Goal: Check status: Check status

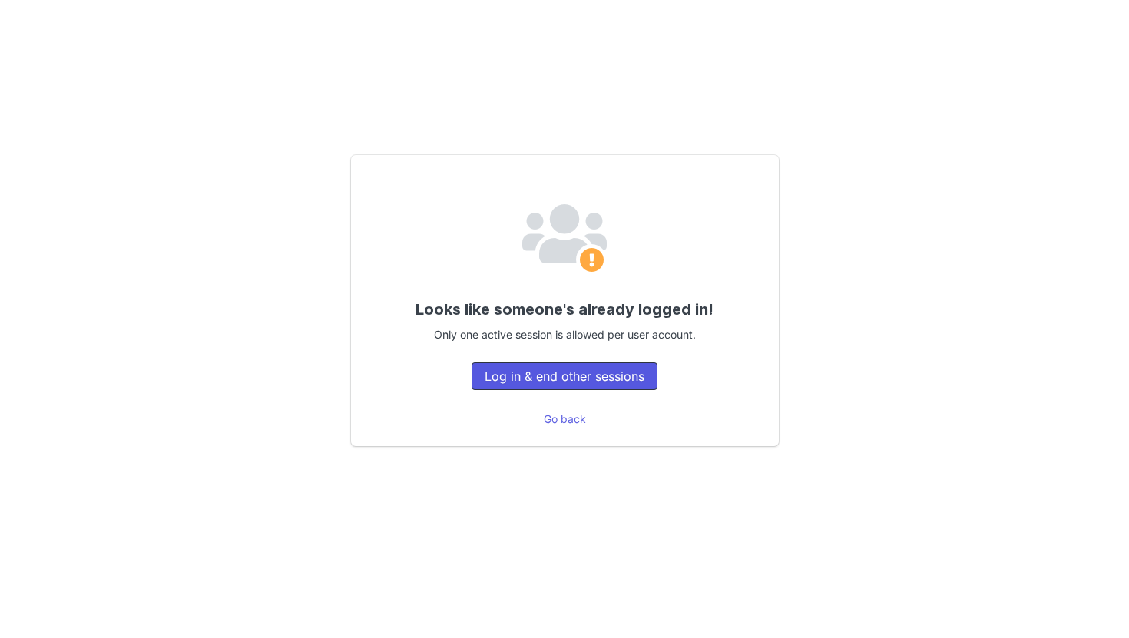
click at [619, 383] on button "Log in & end other sessions" at bounding box center [564, 376] width 186 height 28
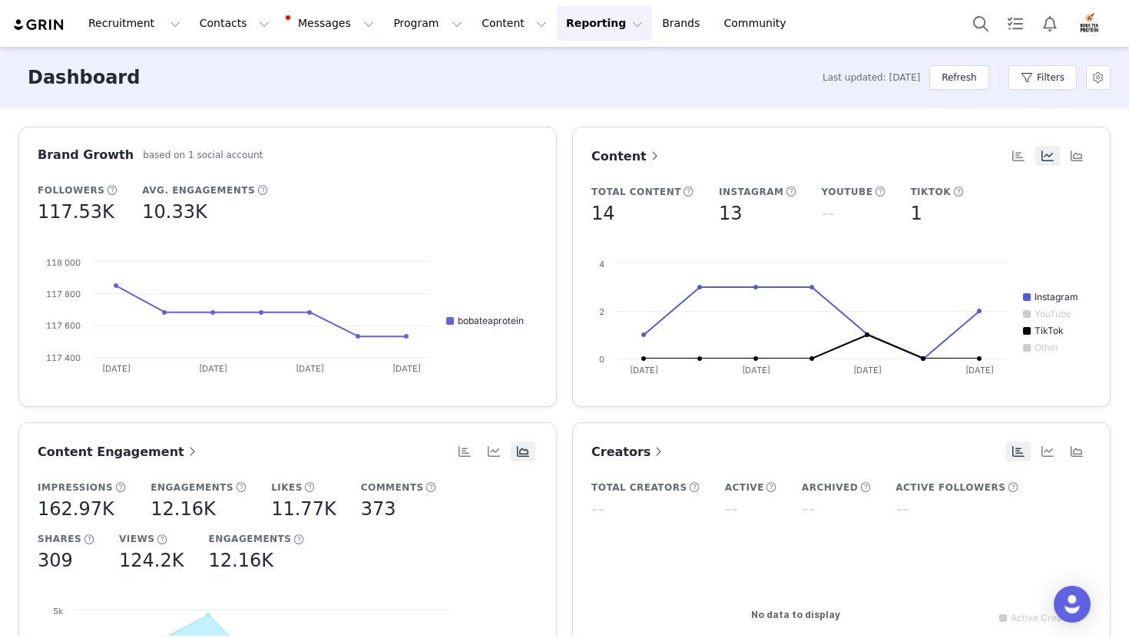
click at [564, 21] on button "Reporting Reporting" at bounding box center [604, 23] width 95 height 35
click at [562, 55] on link "Dashboard" at bounding box center [578, 68] width 121 height 28
click at [600, 160] on span "Content" at bounding box center [626, 156] width 71 height 15
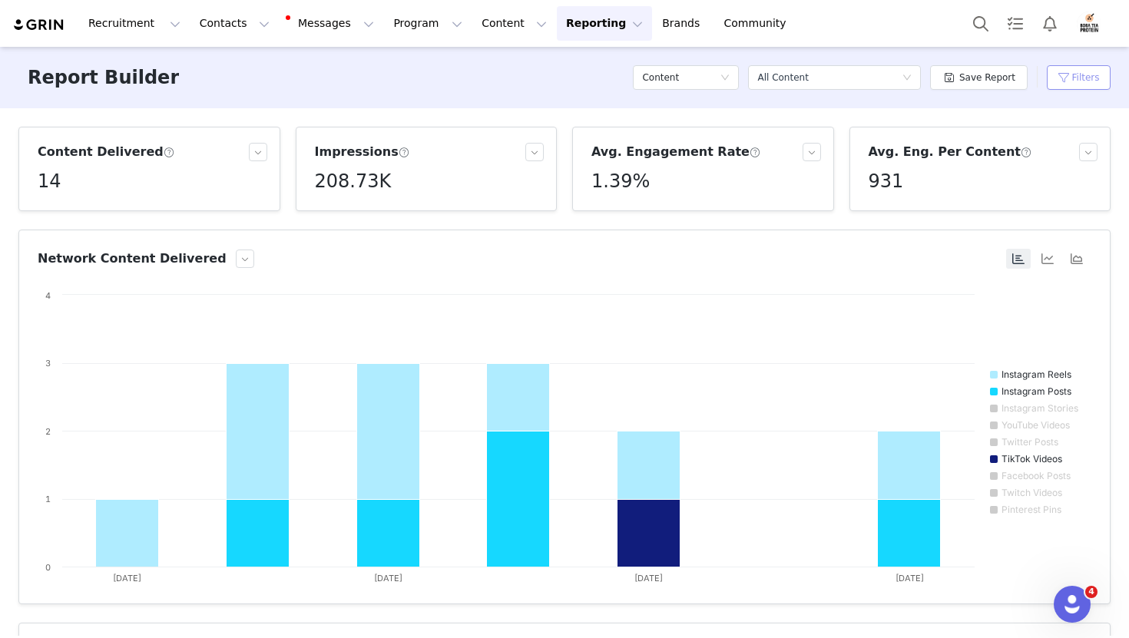
click at [1085, 72] on button "Filters" at bounding box center [1079, 77] width 64 height 25
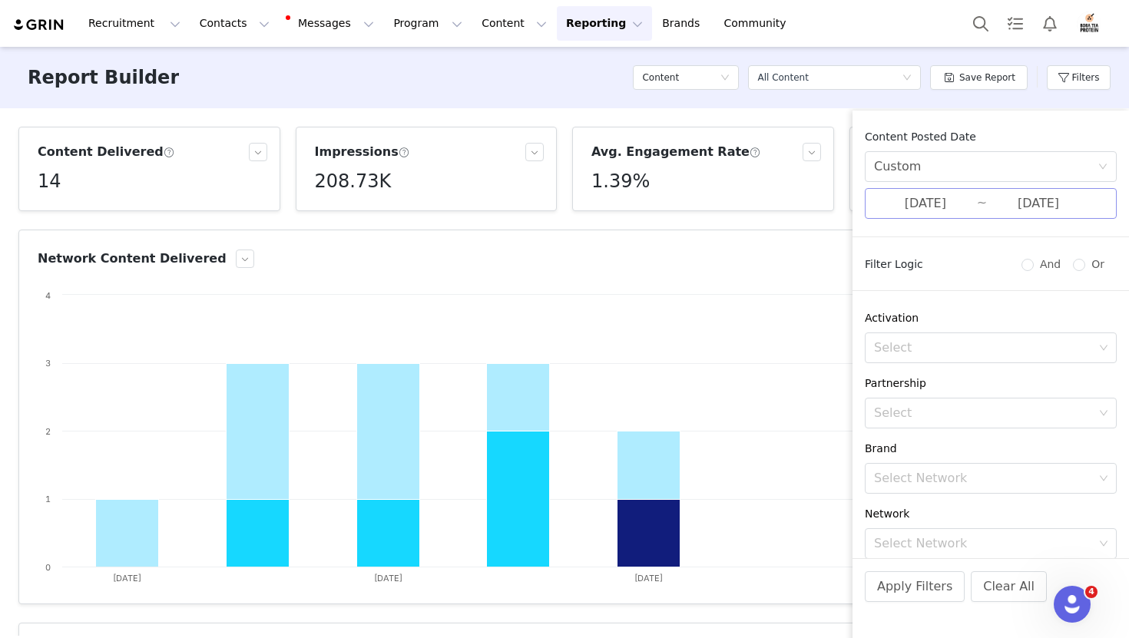
click at [1073, 206] on input "[DATE]" at bounding box center [1038, 203] width 103 height 20
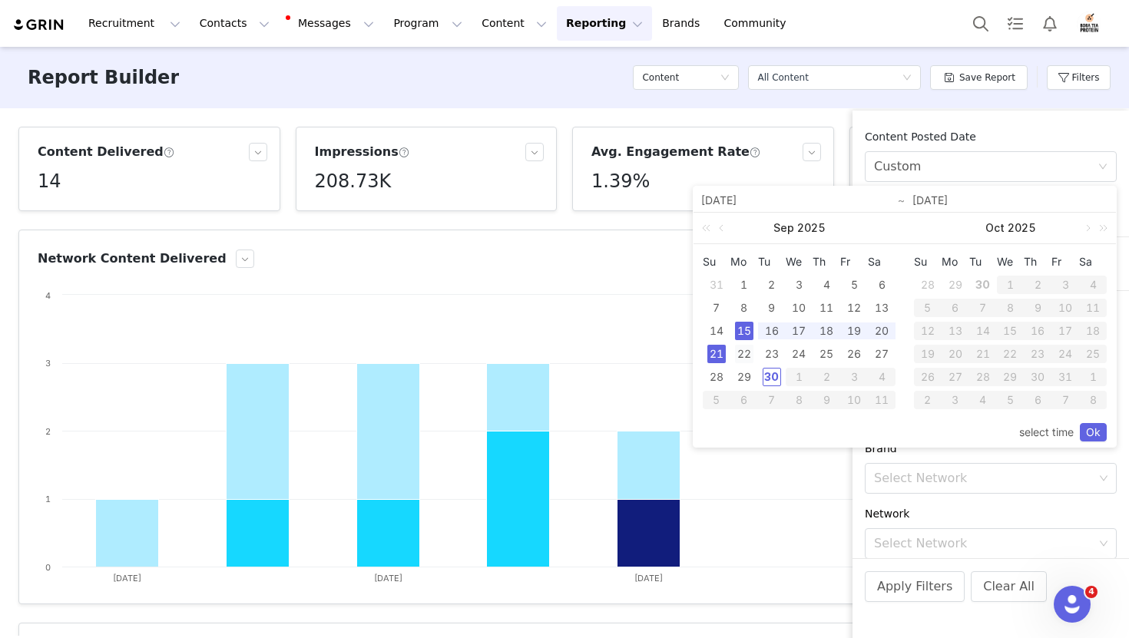
click at [740, 348] on div "22" at bounding box center [744, 354] width 18 height 18
click at [722, 370] on div "28" at bounding box center [716, 377] width 18 height 18
type input "[DATE]"
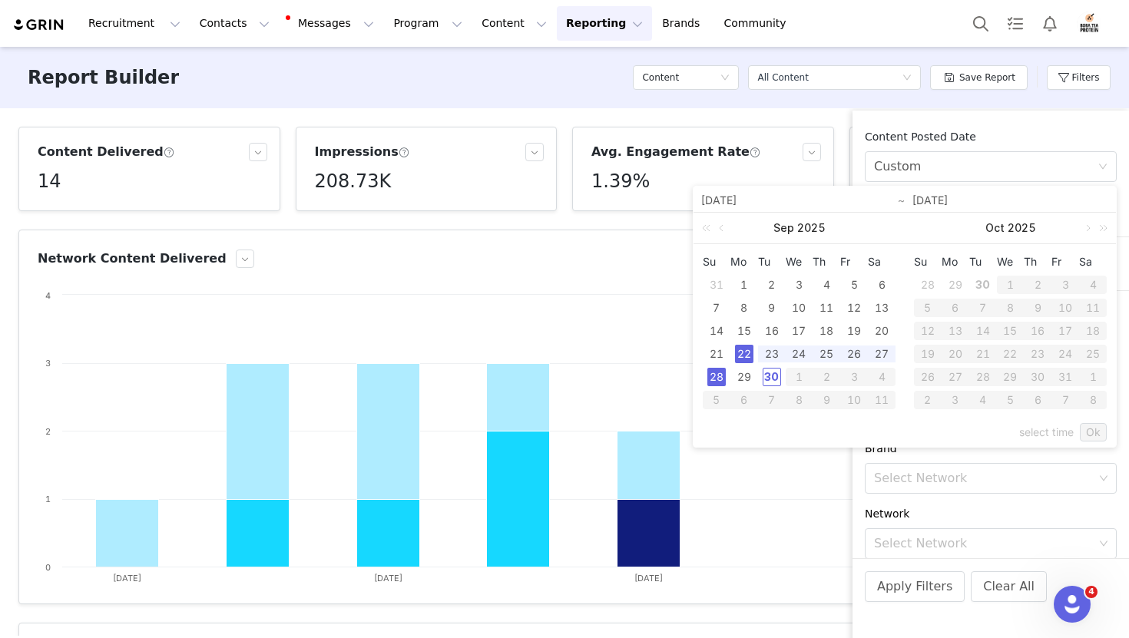
type input "[DATE]"
click at [1086, 428] on link "Ok" at bounding box center [1093, 432] width 27 height 18
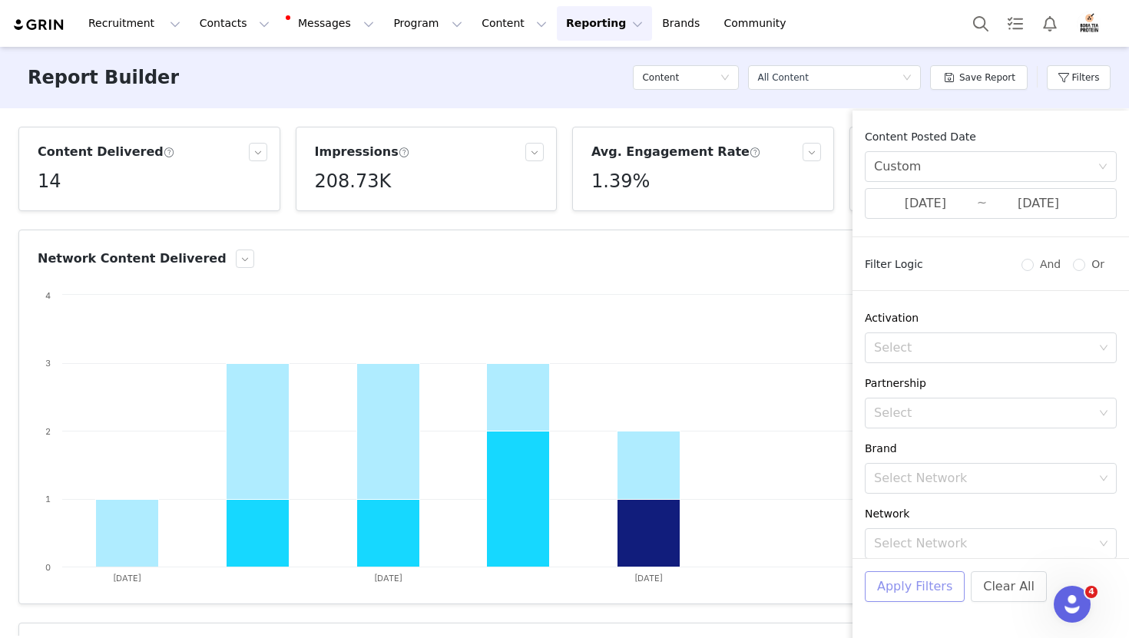
click at [928, 590] on button "Apply Filters" at bounding box center [915, 586] width 100 height 31
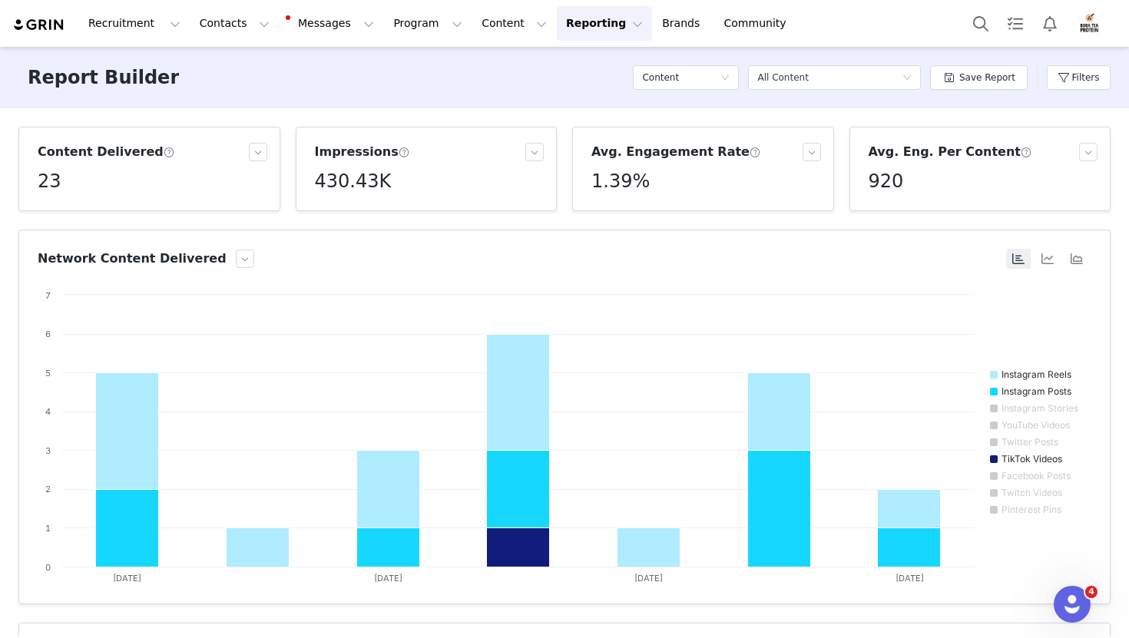
click at [809, 58] on div "Select a report All Content" at bounding box center [834, 78] width 173 height 46
click at [218, 35] on button "Contacts Contacts" at bounding box center [234, 23] width 88 height 35
click at [217, 71] on p "Creators" at bounding box center [215, 68] width 46 height 16
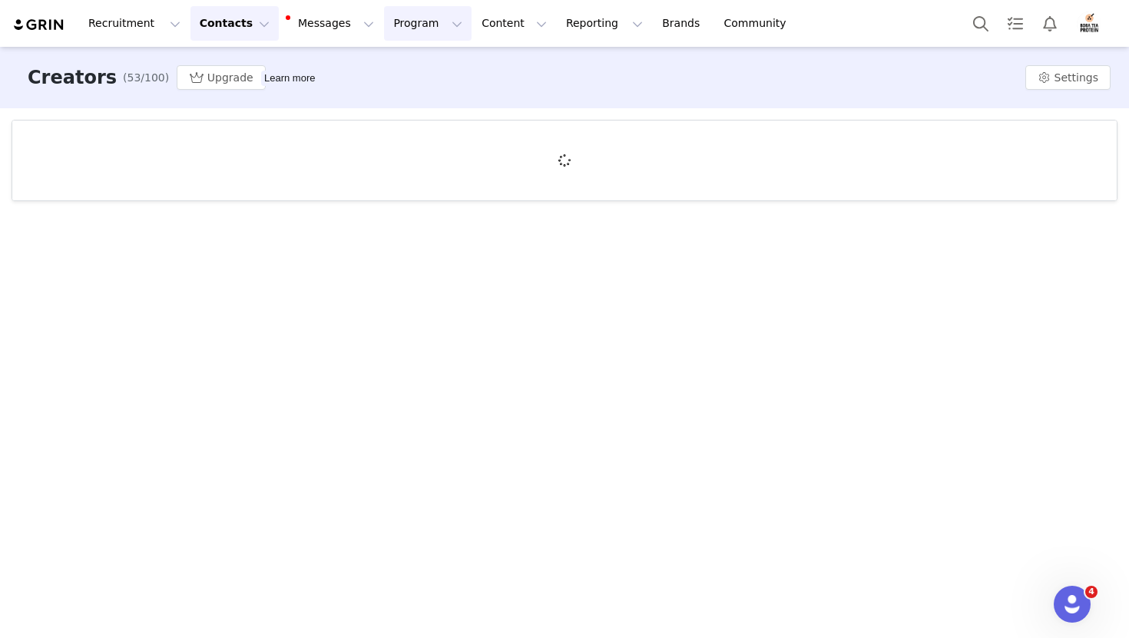
click at [400, 31] on button "Program Program" at bounding box center [428, 23] width 88 height 35
click at [407, 74] on p "Activations" at bounding box center [401, 68] width 59 height 16
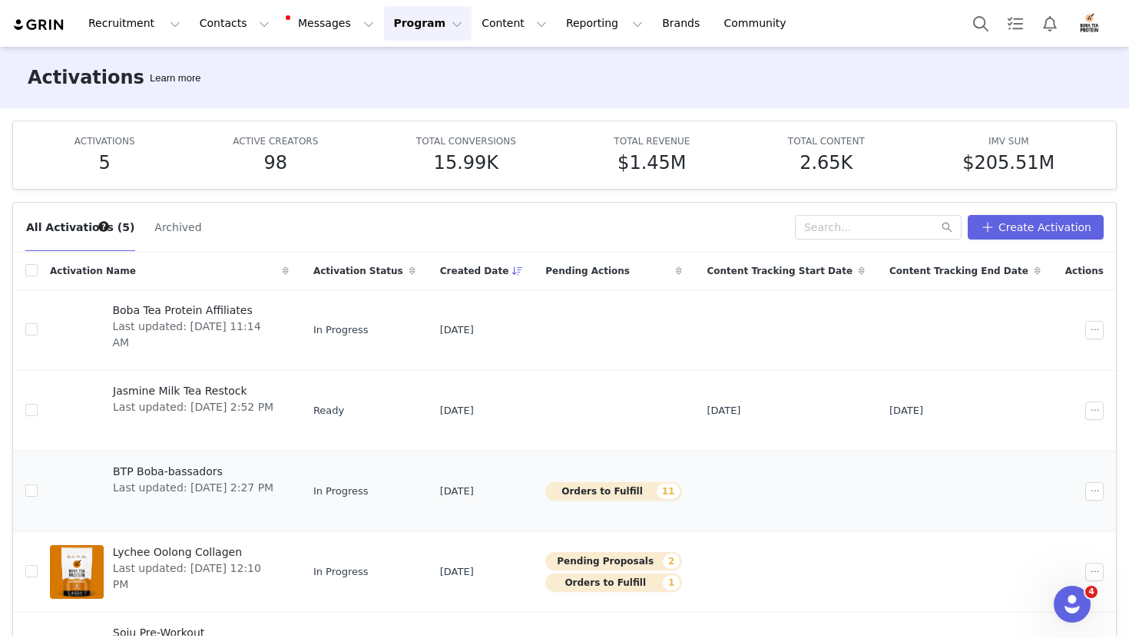
click at [190, 465] on span "BTP Boba-bassadors" at bounding box center [193, 472] width 160 height 16
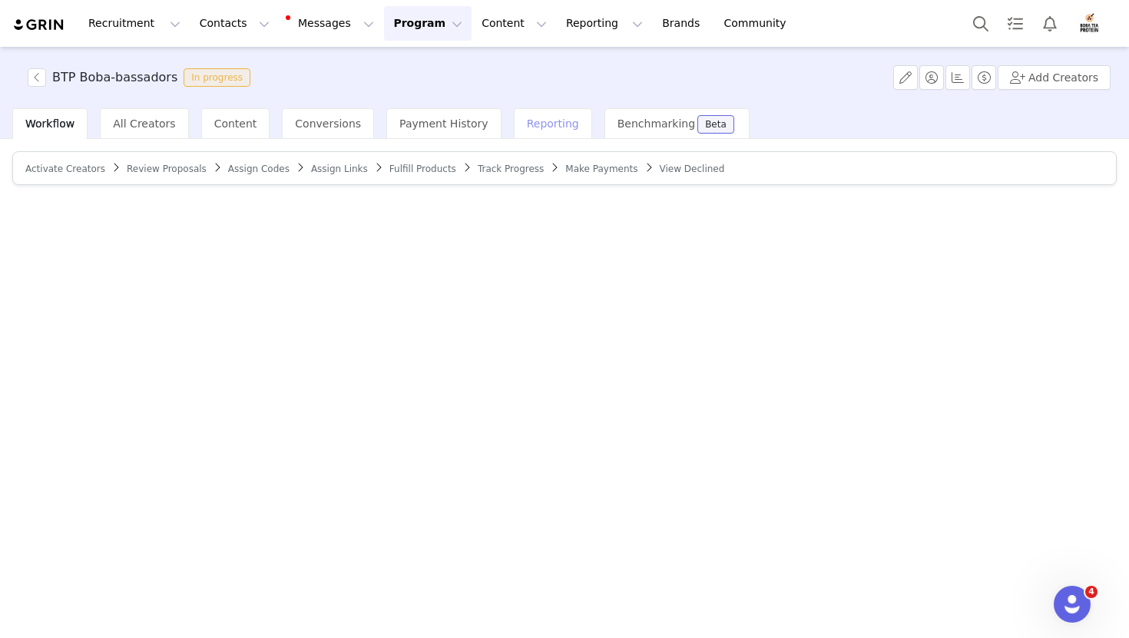
click at [534, 127] on span "Reporting" at bounding box center [553, 123] width 52 height 12
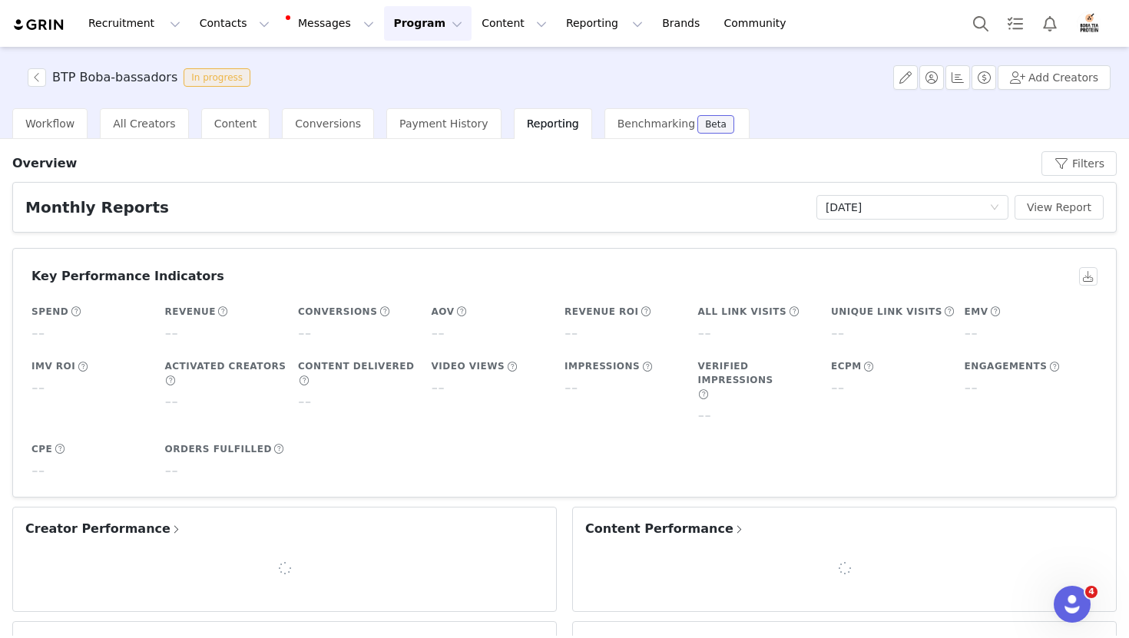
click at [534, 127] on span "Reporting" at bounding box center [553, 123] width 52 height 12
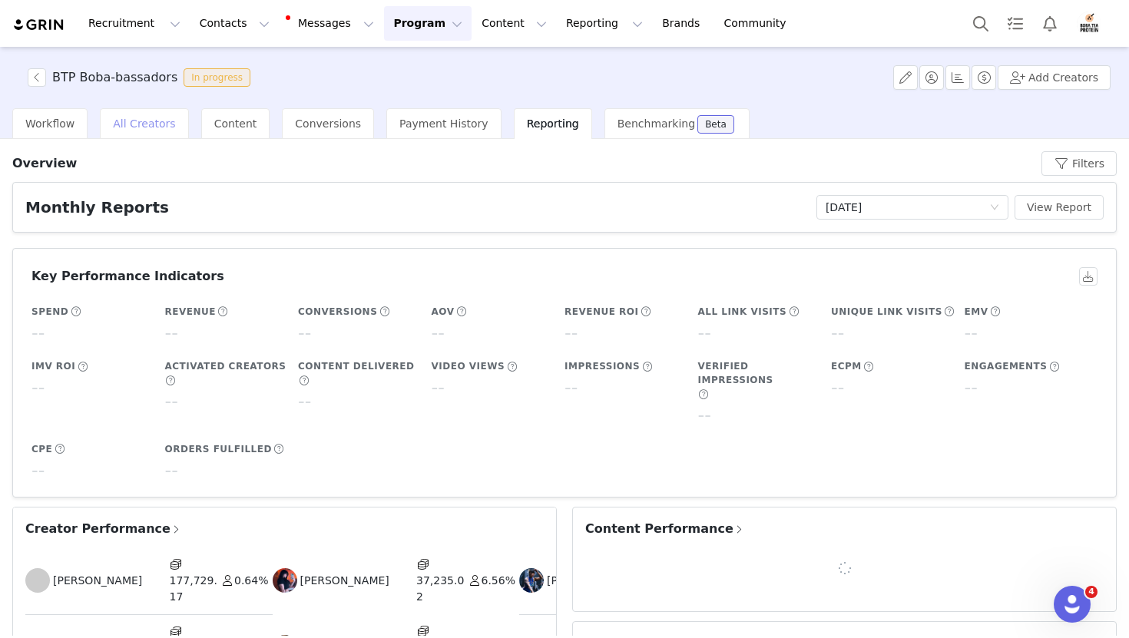
click at [148, 124] on span "All Creators" at bounding box center [144, 123] width 62 height 12
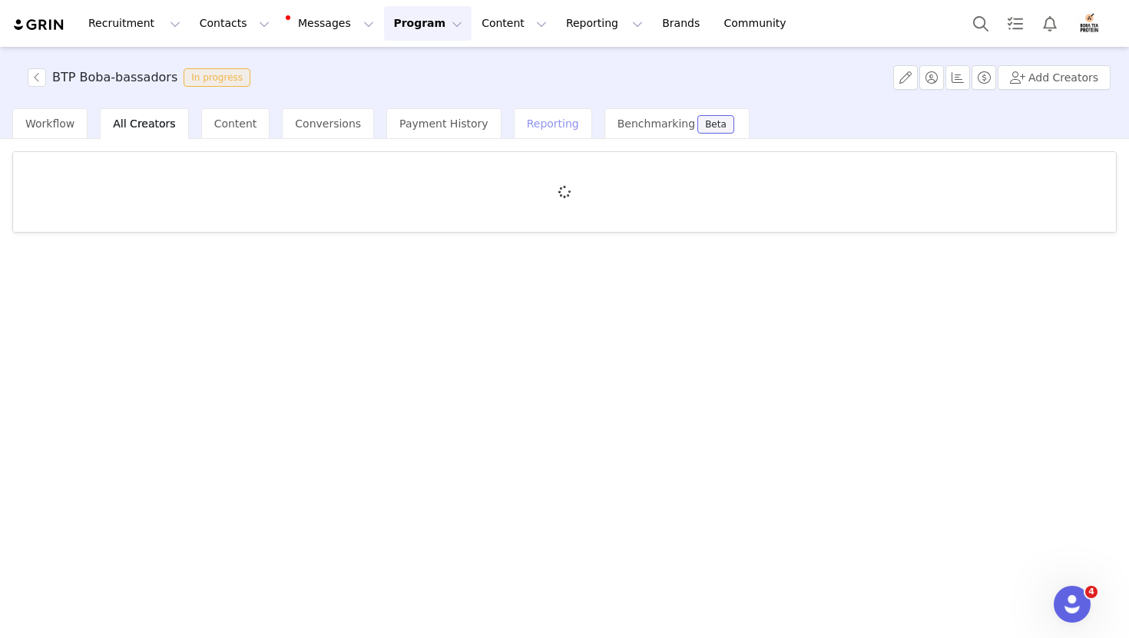
click at [547, 122] on span "Reporting" at bounding box center [553, 123] width 52 height 12
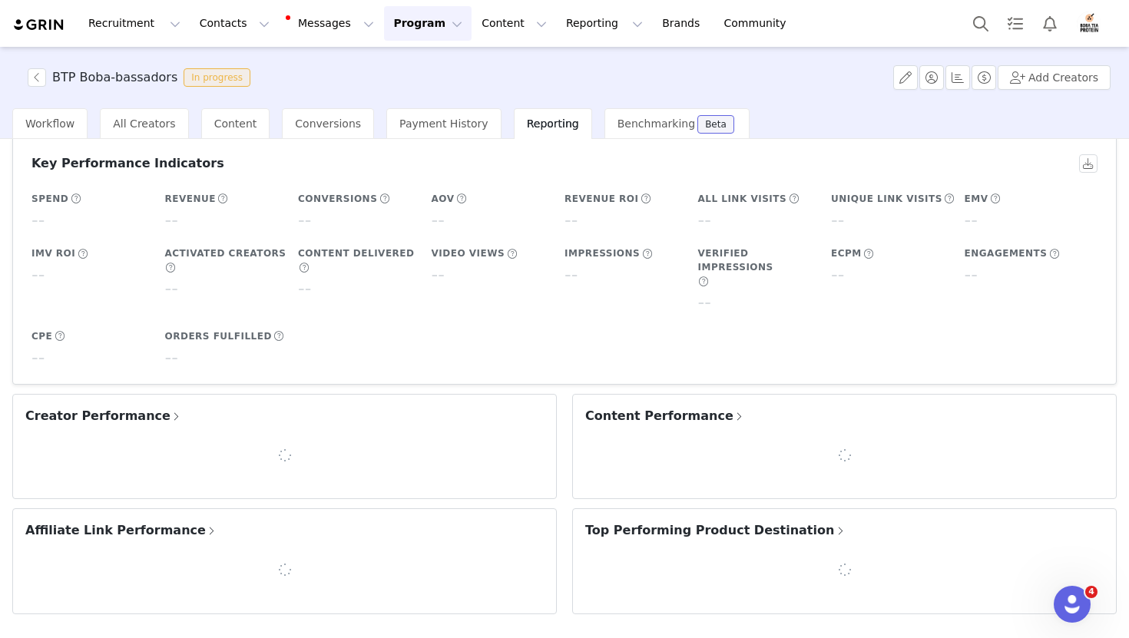
scroll to position [169, 0]
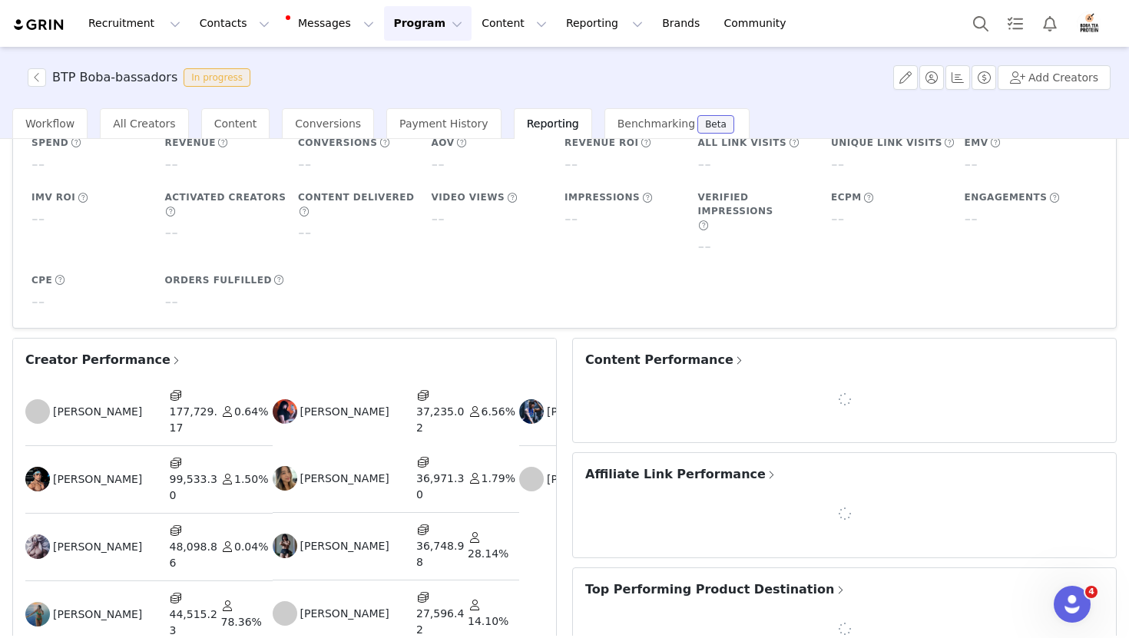
click at [170, 354] on span at bounding box center [176, 361] width 12 height 14
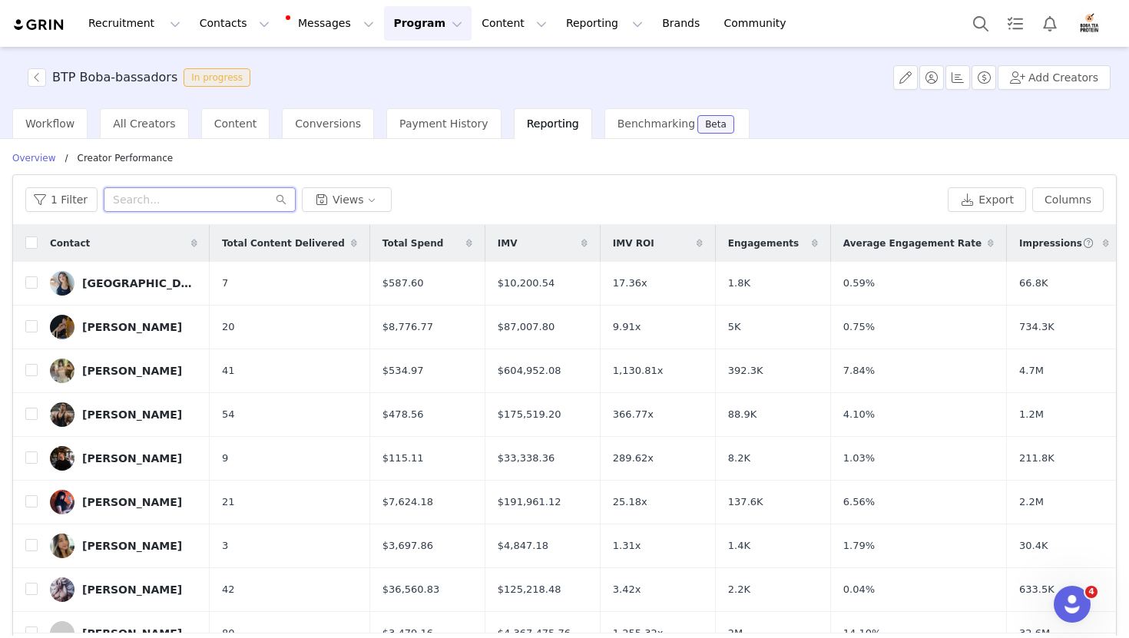
click at [231, 210] on input "text" at bounding box center [200, 199] width 192 height 25
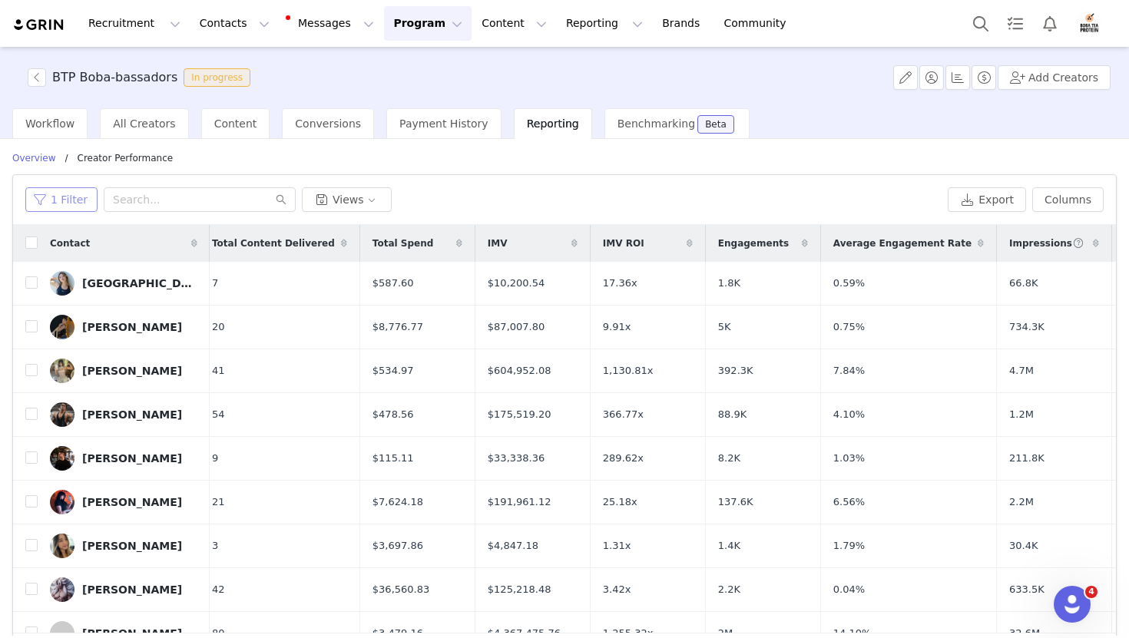
click at [64, 205] on button "1 Filter" at bounding box center [61, 199] width 72 height 25
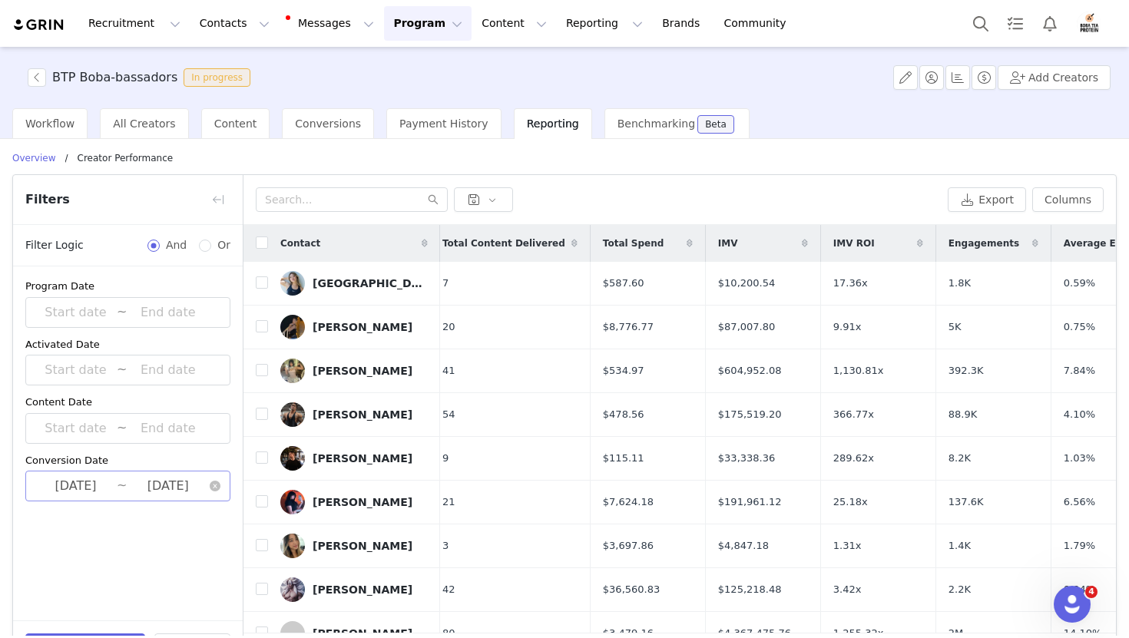
click at [101, 477] on input "[DATE]" at bounding box center [76, 486] width 82 height 20
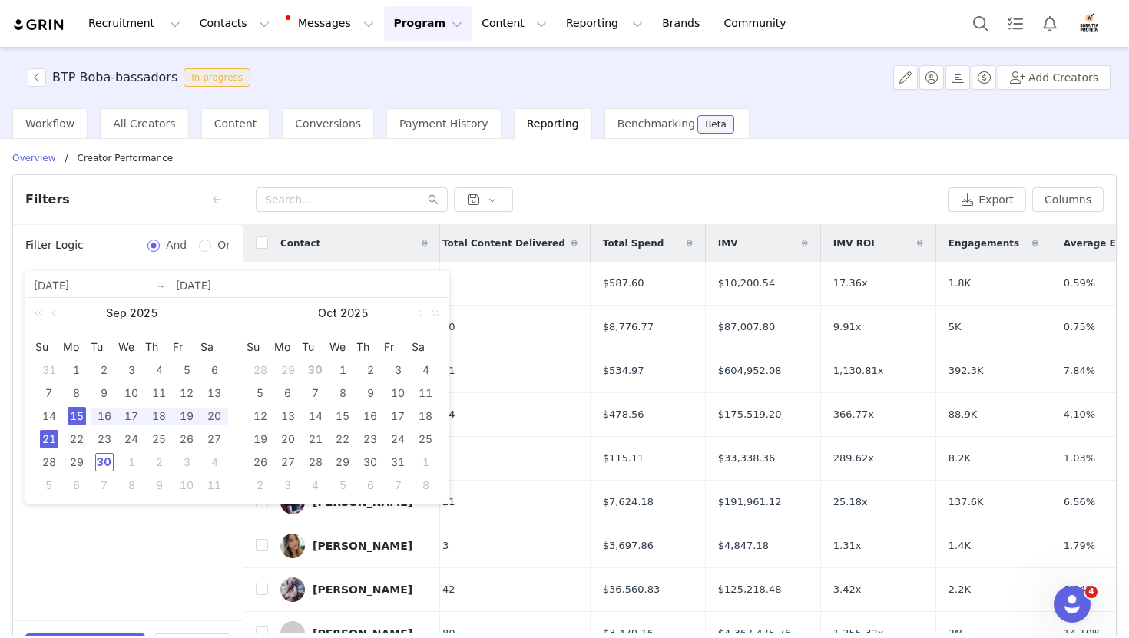
click at [78, 434] on div "22" at bounding box center [77, 439] width 18 height 18
click at [55, 470] on div "28" at bounding box center [49, 462] width 18 height 18
type input "[DATE]"
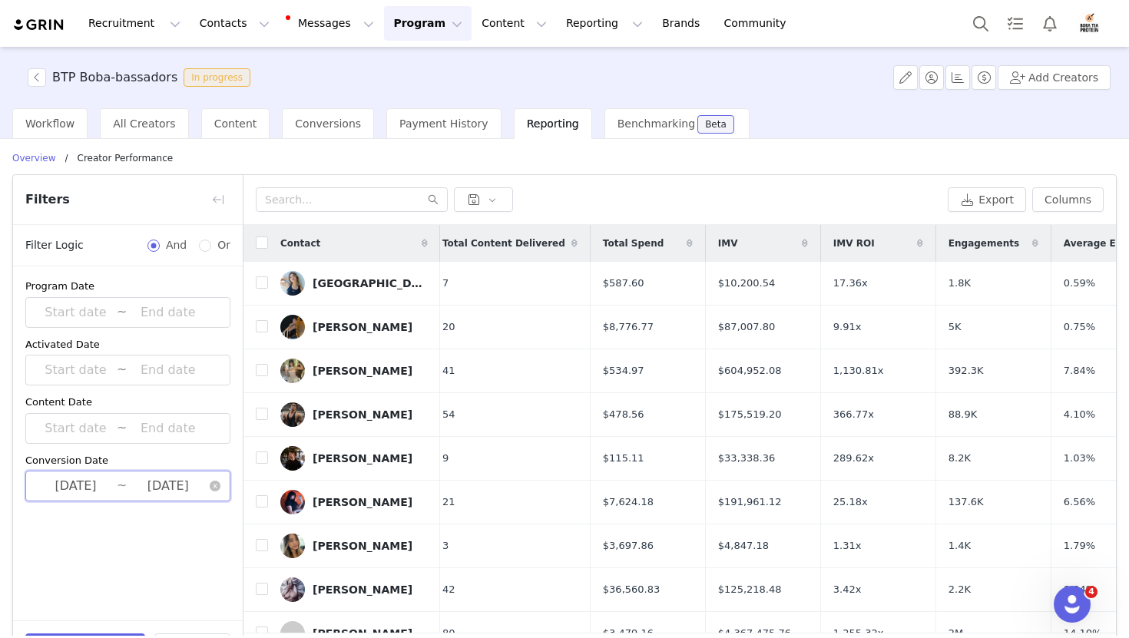
scroll to position [54, 0]
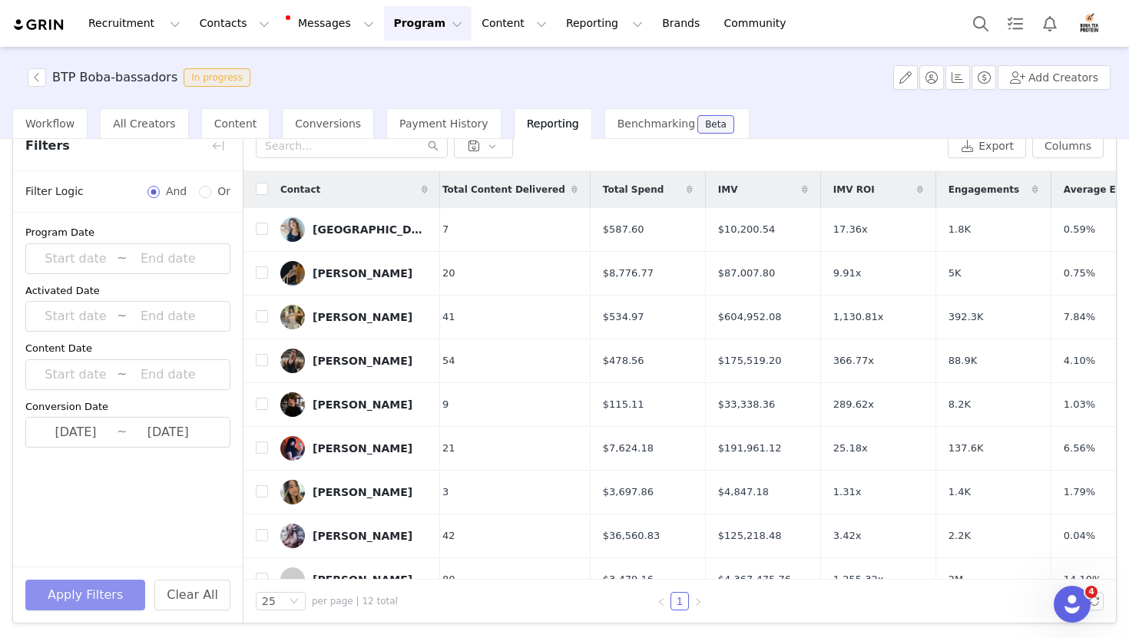
click at [105, 589] on button "Apply Filters" at bounding box center [85, 595] width 120 height 31
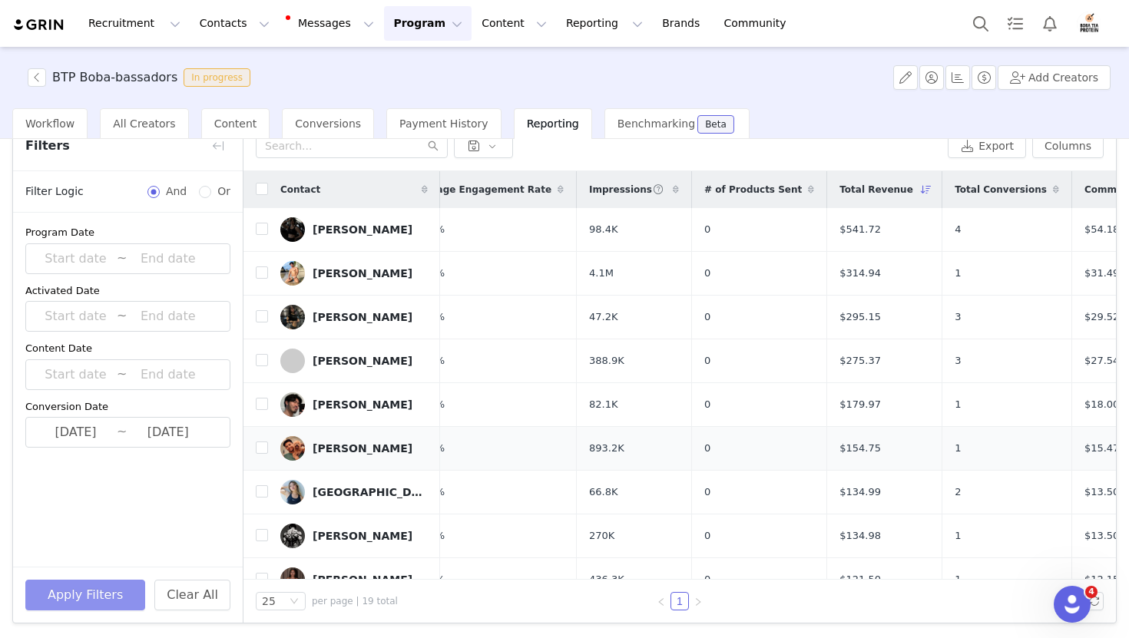
scroll to position [0, 662]
